Goal: Task Accomplishment & Management: Manage account settings

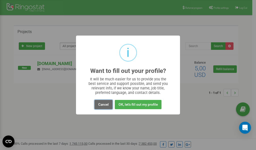
click at [104, 105] on button "Cancel" at bounding box center [104, 104] width 18 height 9
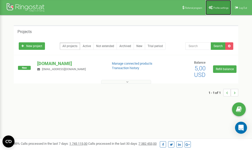
click at [223, 7] on span "Profile settings" at bounding box center [221, 8] width 15 height 3
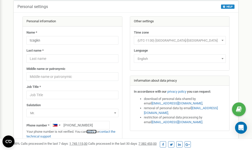
click at [94, 131] on link "verify it" at bounding box center [92, 132] width 10 height 4
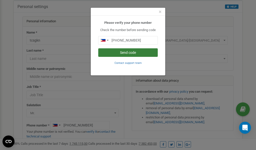
click at [129, 53] on button "Send code" at bounding box center [128, 52] width 60 height 9
